Goal: Information Seeking & Learning: Learn about a topic

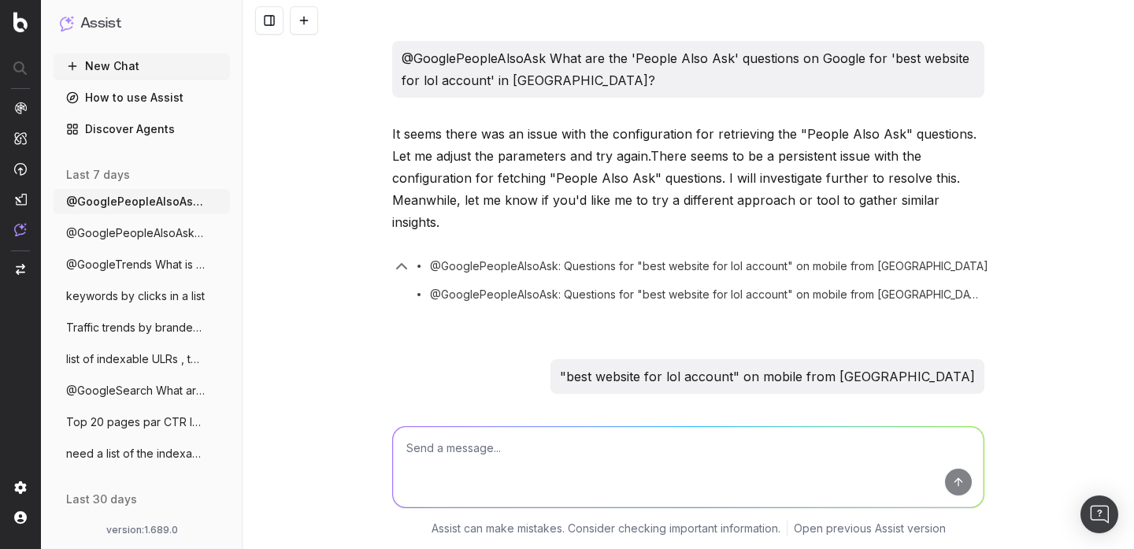
click at [116, 75] on button "New Chat" at bounding box center [142, 66] width 176 height 25
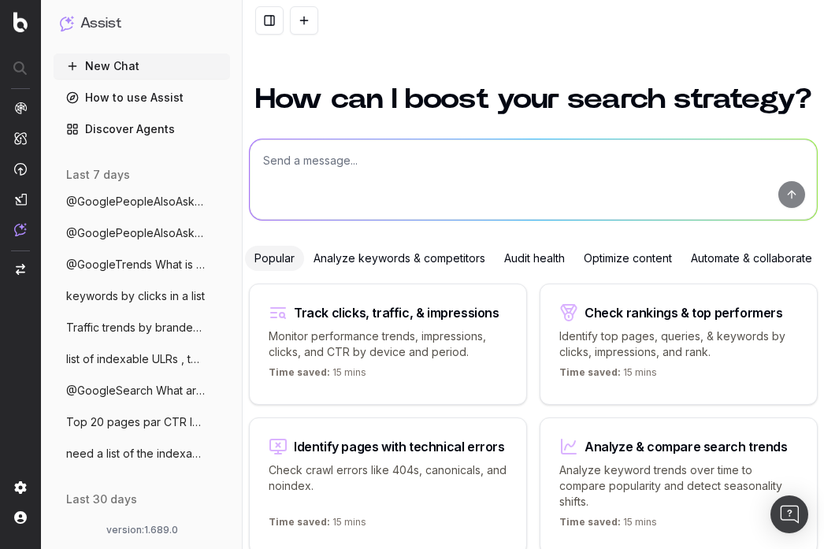
click at [491, 181] on textarea at bounding box center [533, 179] width 567 height 80
paste textarea "Monthly traffic performance across devices;"
type textarea "Monthly traffic performance across devices;"
click at [784, 197] on button "submit" at bounding box center [791, 194] width 27 height 27
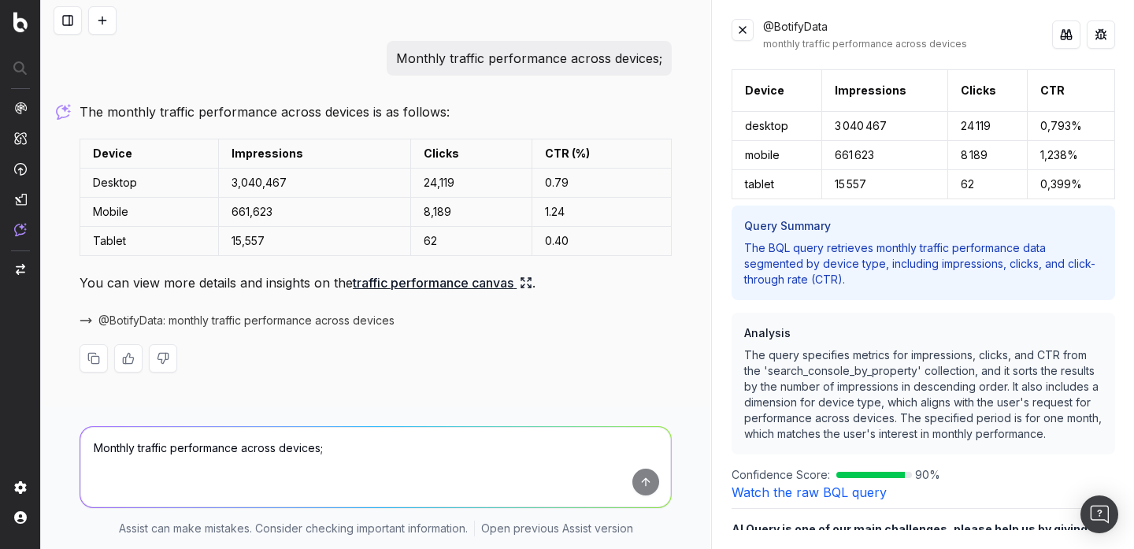
click at [1062, 39] on button at bounding box center [1066, 34] width 28 height 28
